Goal: Check status: Check status

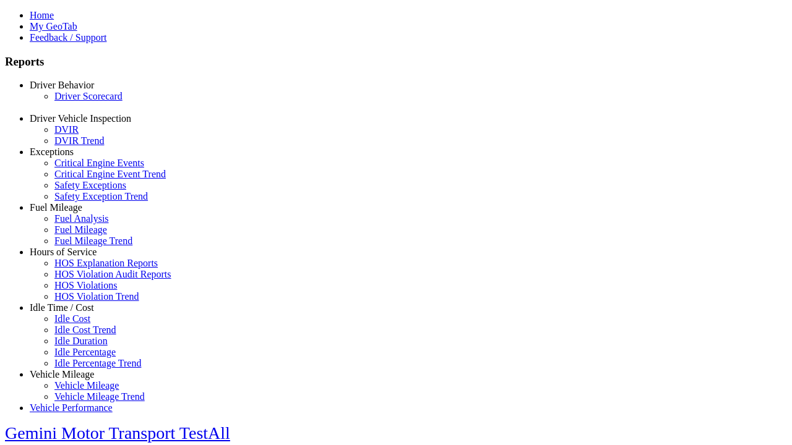
click at [80, 101] on link "Driver Scorecard" at bounding box center [88, 96] width 68 height 11
